Goal: Task Accomplishment & Management: Use online tool/utility

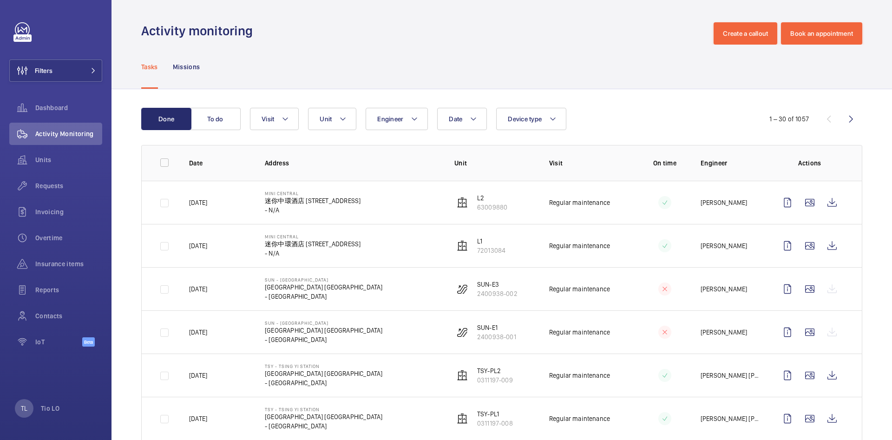
click at [284, 35] on div "Activity monitoring Create a callout Book an appointment" at bounding box center [501, 33] width 721 height 22
drag, startPoint x: 266, startPoint y: 198, endPoint x: 351, endPoint y: 196, distance: 85.5
click at [351, 196] on td "Mini Central 迷你中環酒店 [STREET_ADDRESS]" at bounding box center [345, 202] width 190 height 43
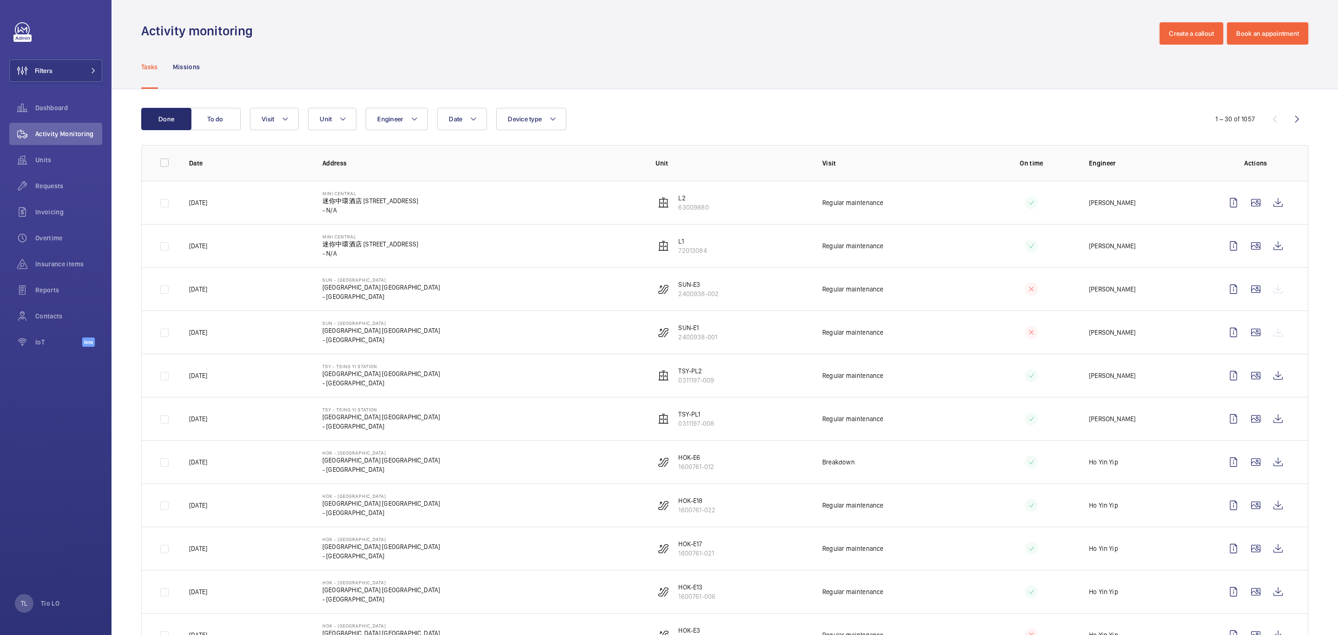
click at [412, 245] on td "Mini Central 迷你中環酒店 [STREET_ADDRESS]" at bounding box center [474, 245] width 333 height 43
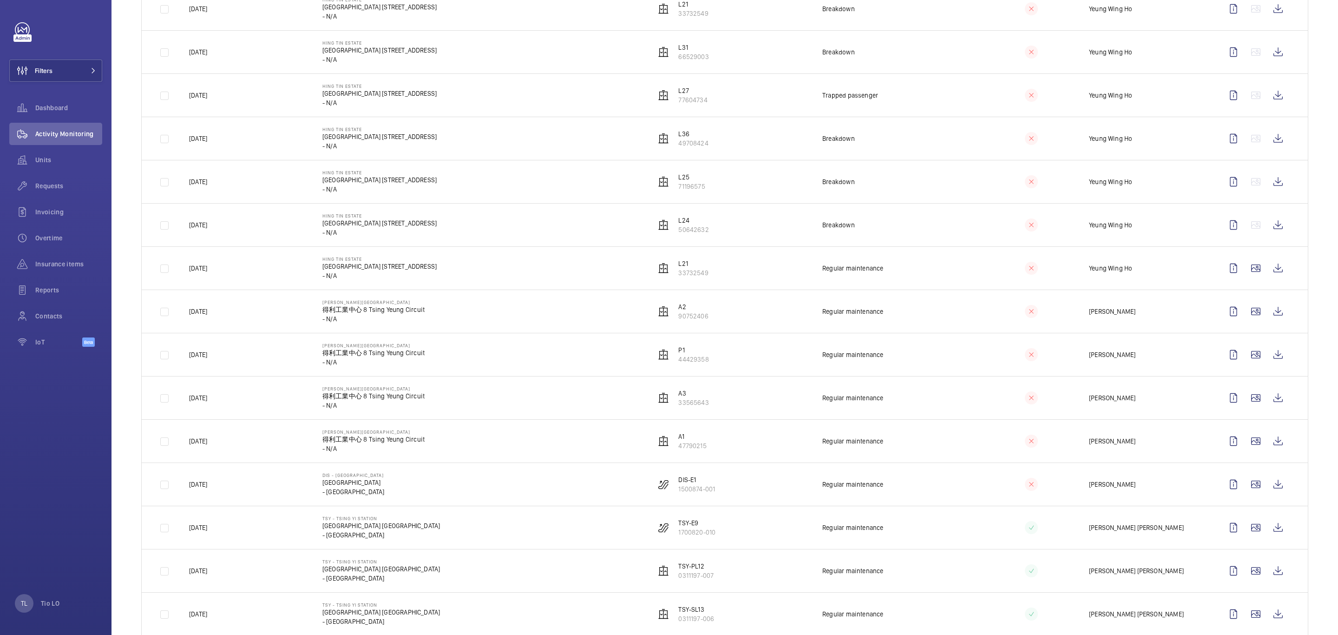
scroll to position [872, 0]
